Goal: Task Accomplishment & Management: Manage account settings

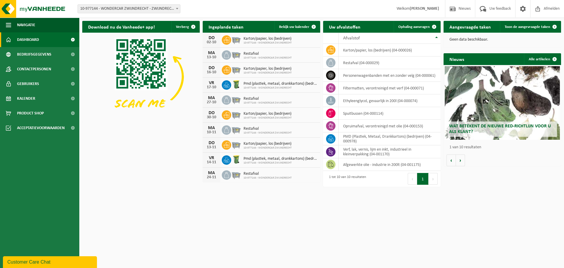
drag, startPoint x: 519, startPoint y: 28, endPoint x: 483, endPoint y: 47, distance: 41.4
click at [519, 28] on span "Toon de aangevraagde taken" at bounding box center [528, 27] width 46 height 4
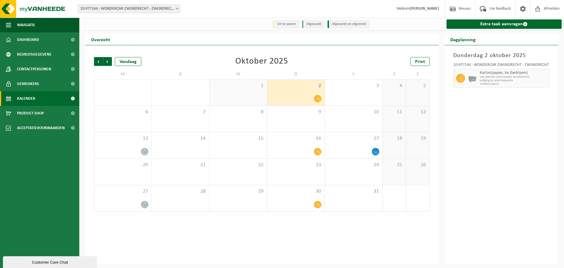
click at [498, 113] on div "[DATE] 10-977144 - WONDERCAR ZWIJNDRECHT - ZWIJNDRECHT Karton/papier, los (bedr…" at bounding box center [502, 154] width 114 height 219
click at [374, 152] on icon at bounding box center [375, 151] width 5 height 5
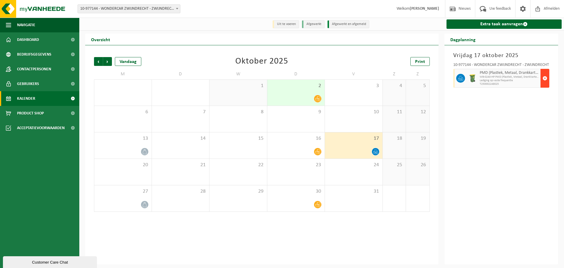
click at [545, 78] on span "button" at bounding box center [545, 78] width 5 height 12
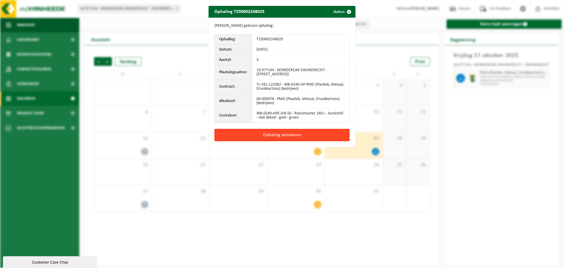
click at [292, 137] on button "Ophaling annuleren" at bounding box center [282, 135] width 135 height 12
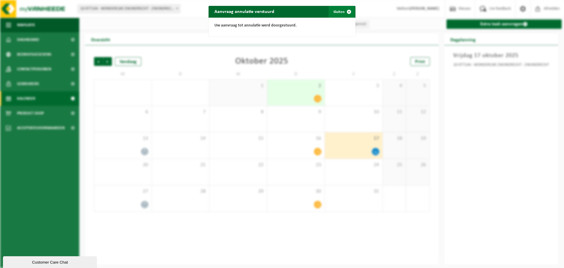
click at [348, 11] on span "button" at bounding box center [349, 12] width 12 height 12
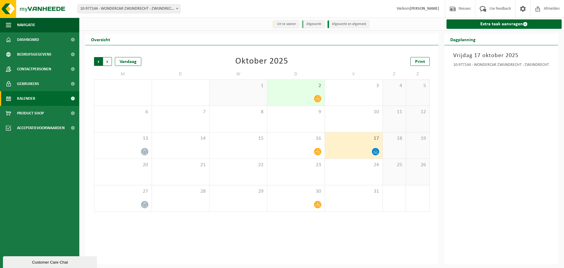
click at [108, 62] on span "Volgende" at bounding box center [107, 61] width 9 height 9
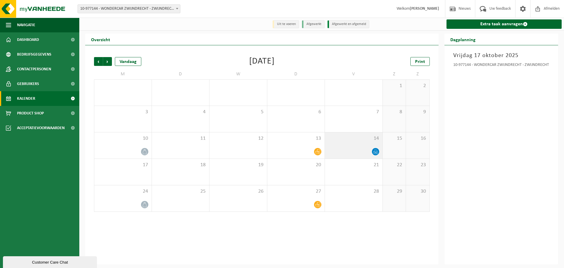
click at [378, 153] on icon at bounding box center [375, 151] width 5 height 5
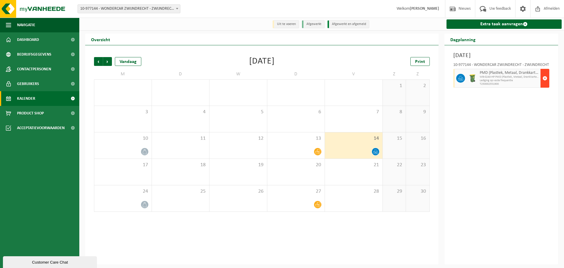
click at [545, 78] on span "button" at bounding box center [545, 78] width 5 height 12
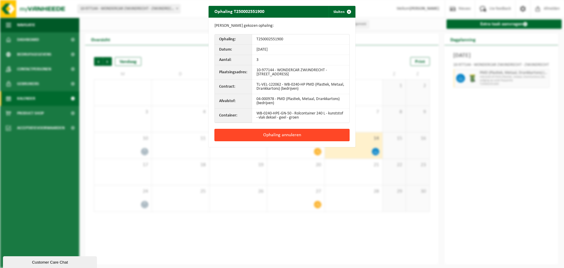
click at [313, 133] on button "Ophaling annuleren" at bounding box center [282, 135] width 135 height 12
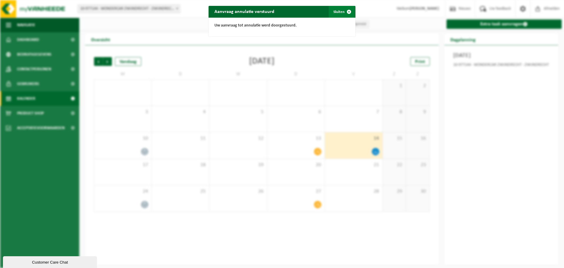
click at [340, 13] on button "Sluiten" at bounding box center [342, 12] width 26 height 12
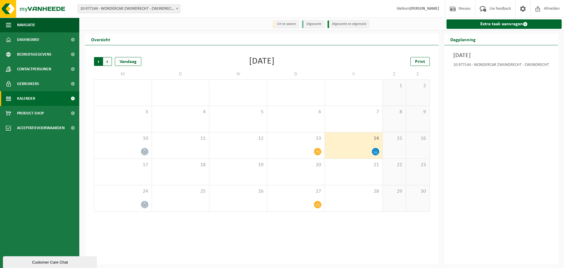
click at [106, 62] on span "Volgende" at bounding box center [107, 61] width 9 height 9
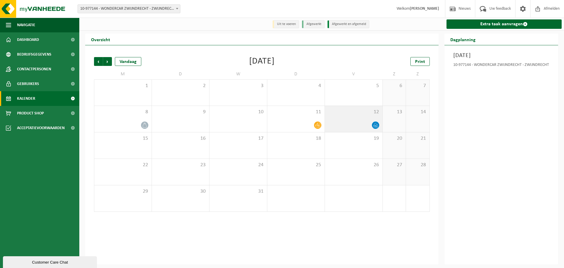
click at [376, 124] on icon at bounding box center [375, 125] width 5 height 5
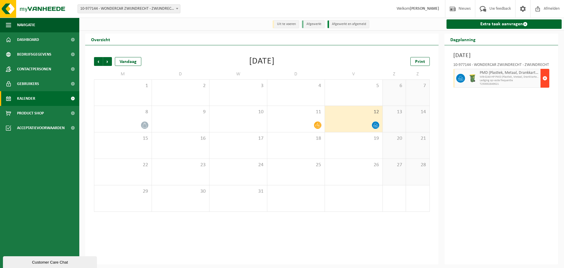
click at [545, 80] on span "button" at bounding box center [545, 78] width 5 height 12
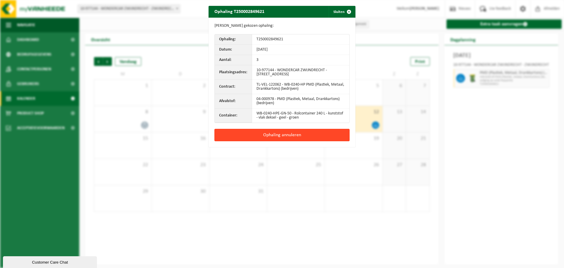
click at [307, 135] on button "Ophaling annuleren" at bounding box center [282, 135] width 135 height 12
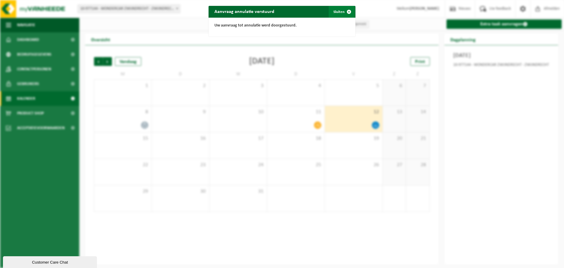
drag, startPoint x: 335, startPoint y: 11, endPoint x: 327, endPoint y: 15, distance: 8.3
click at [335, 11] on button "Sluiten" at bounding box center [342, 12] width 26 height 12
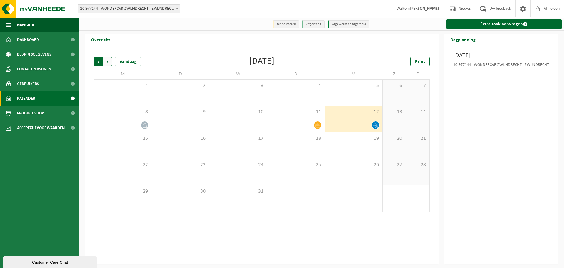
click at [108, 61] on span "Volgende" at bounding box center [107, 61] width 9 height 9
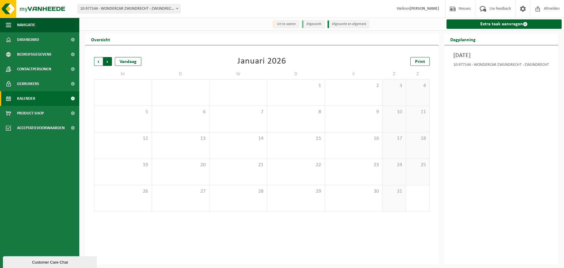
click at [95, 62] on span "Vorige" at bounding box center [98, 61] width 9 height 9
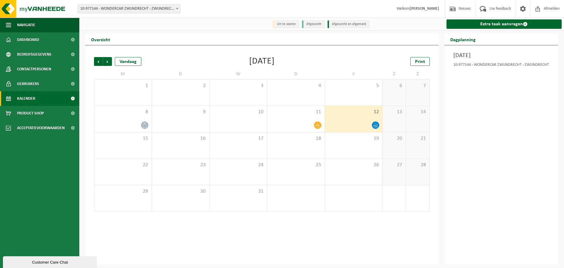
click at [95, 62] on span "Vorige" at bounding box center [98, 61] width 9 height 9
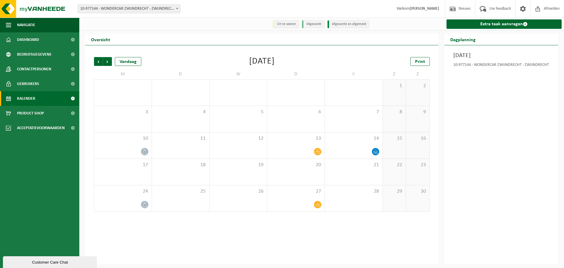
click at [95, 62] on span "Vorige" at bounding box center [98, 61] width 9 height 9
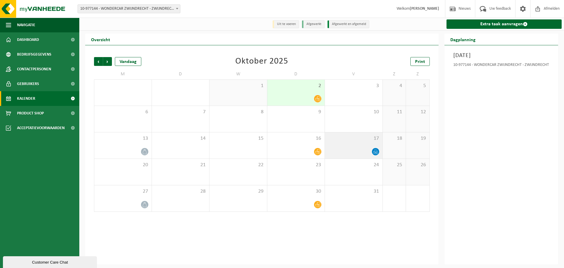
click at [375, 152] on icon at bounding box center [375, 151] width 5 height 5
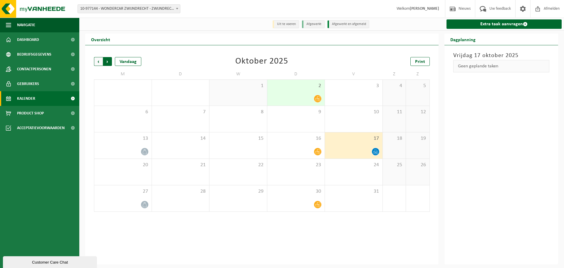
click at [99, 61] on span "Vorige" at bounding box center [98, 61] width 9 height 9
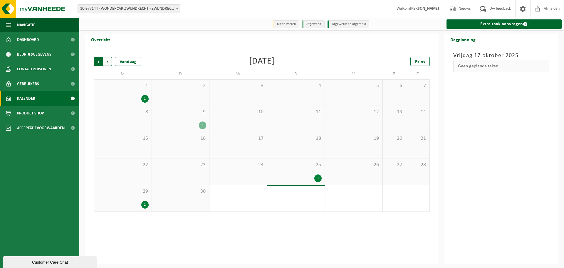
click at [109, 61] on span "Volgende" at bounding box center [107, 61] width 9 height 9
